Goal: Information Seeking & Learning: Learn about a topic

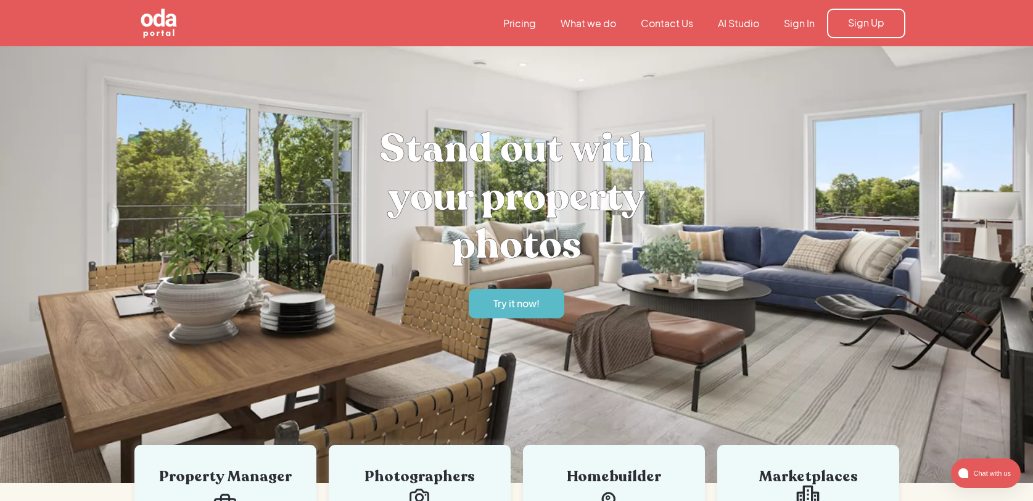
click at [519, 22] on link "Pricing" at bounding box center [519, 24] width 57 height 14
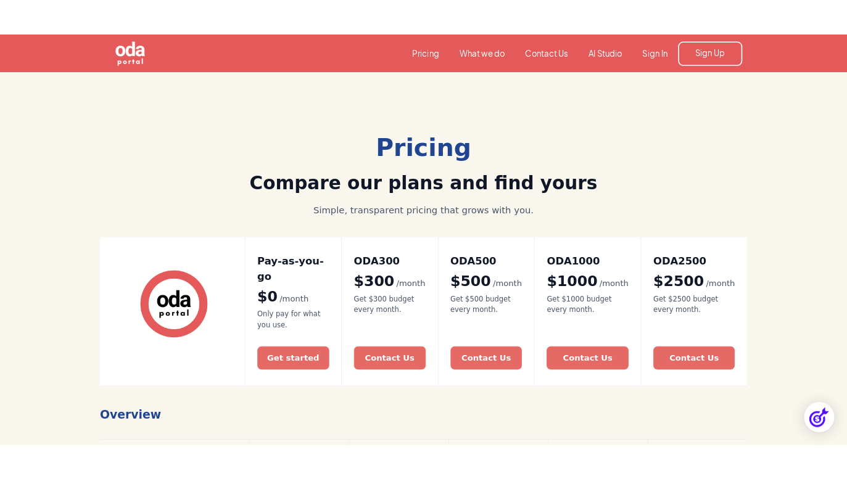
scroll to position [532, 0]
